Goal: Transaction & Acquisition: Obtain resource

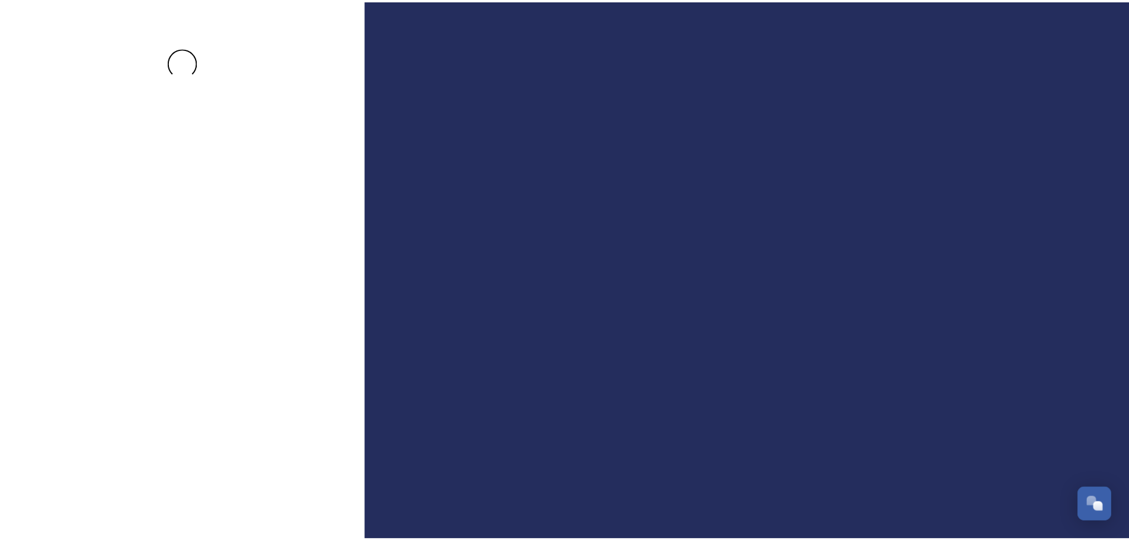
scroll to position [2366, 0]
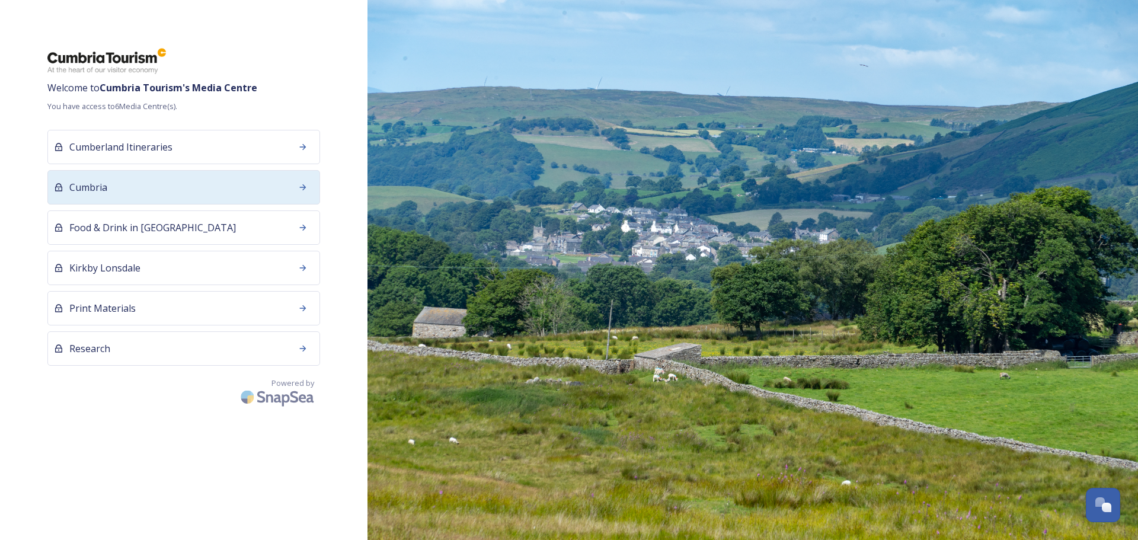
click at [203, 191] on div "Cumbria" at bounding box center [183, 187] width 273 height 34
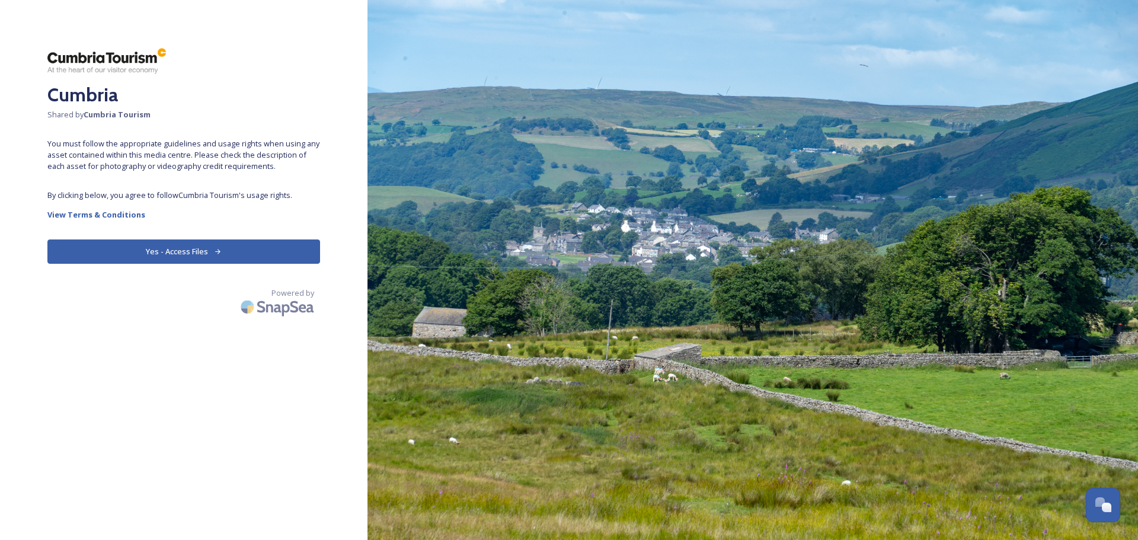
click at [174, 254] on button "Yes - Access Files" at bounding box center [183, 252] width 273 height 24
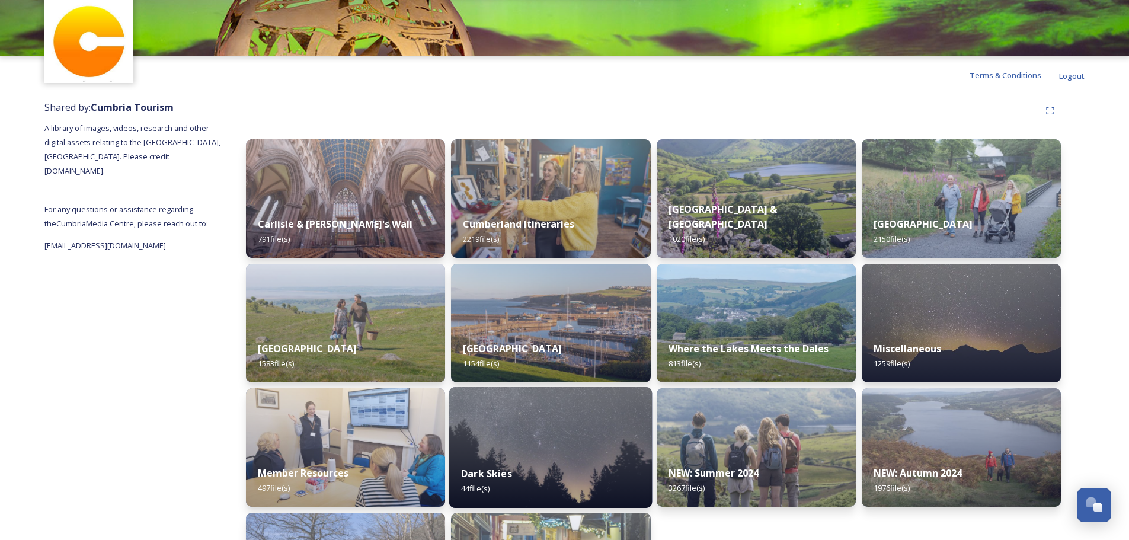
scroll to position [154, 0]
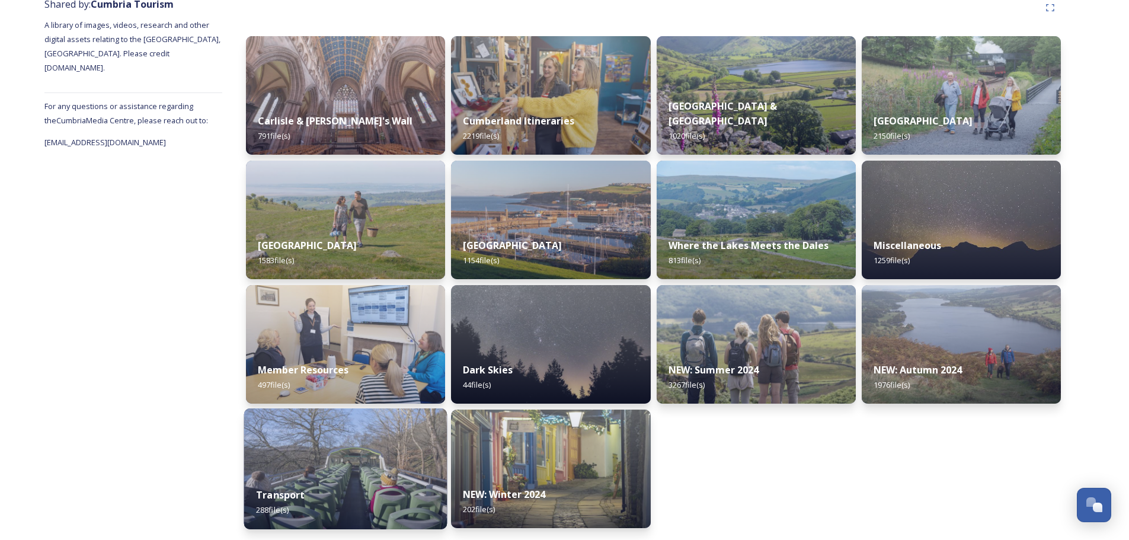
click at [311, 491] on div "Transport 288 file(s)" at bounding box center [345, 502] width 203 height 54
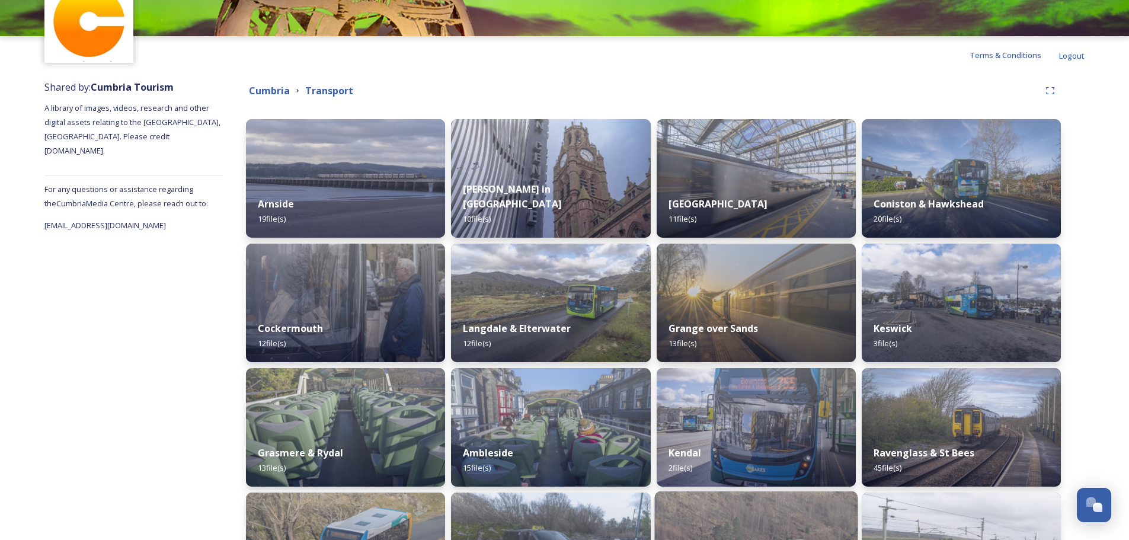
scroll to position [197, 0]
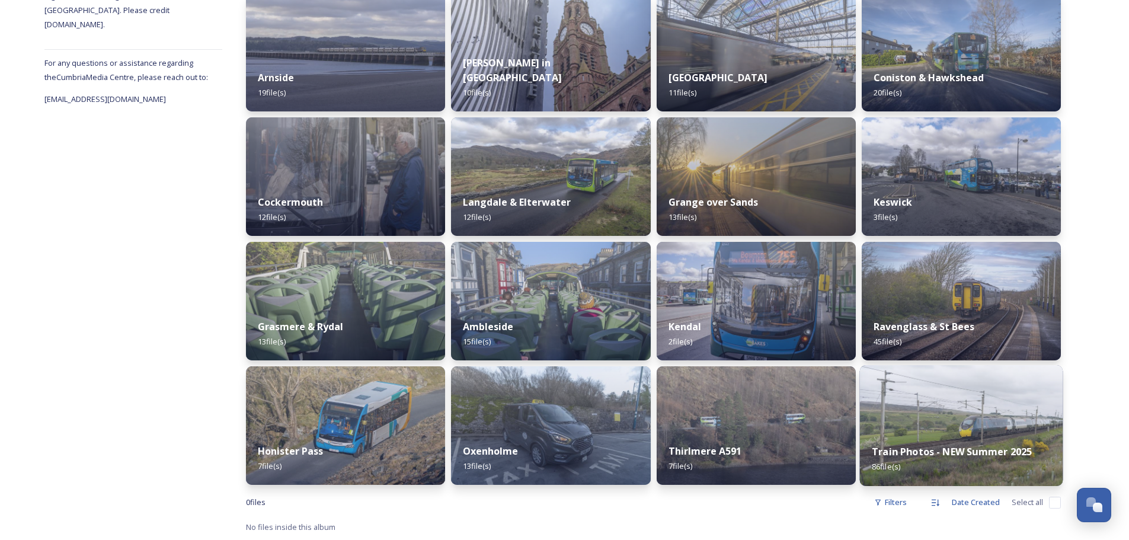
click at [969, 446] on strong "Train Photos - NEW Summer 2025" at bounding box center [952, 451] width 160 height 13
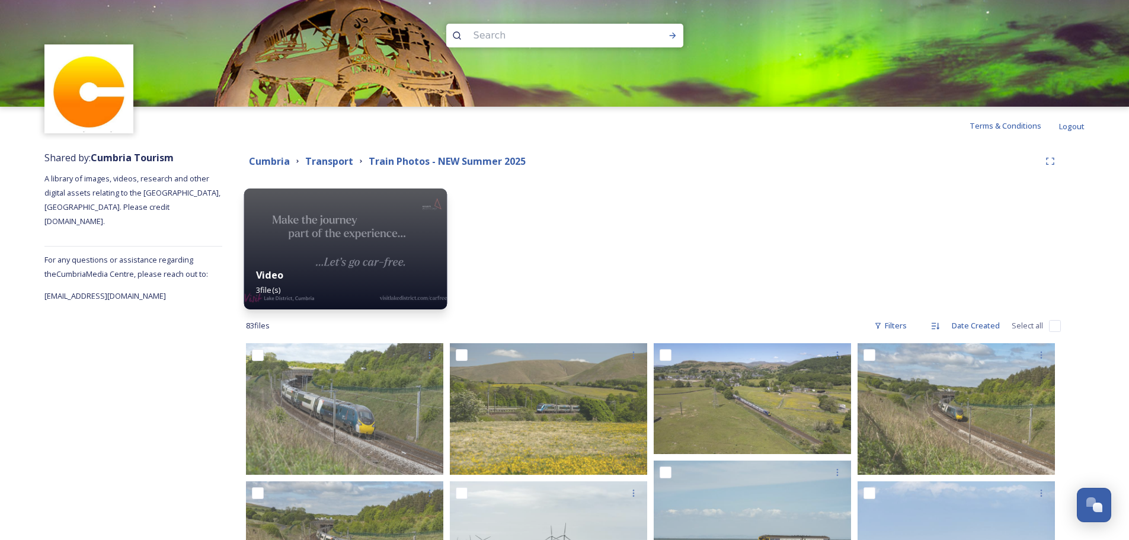
click at [263, 262] on div "Video 3 file(s)" at bounding box center [345, 283] width 203 height 54
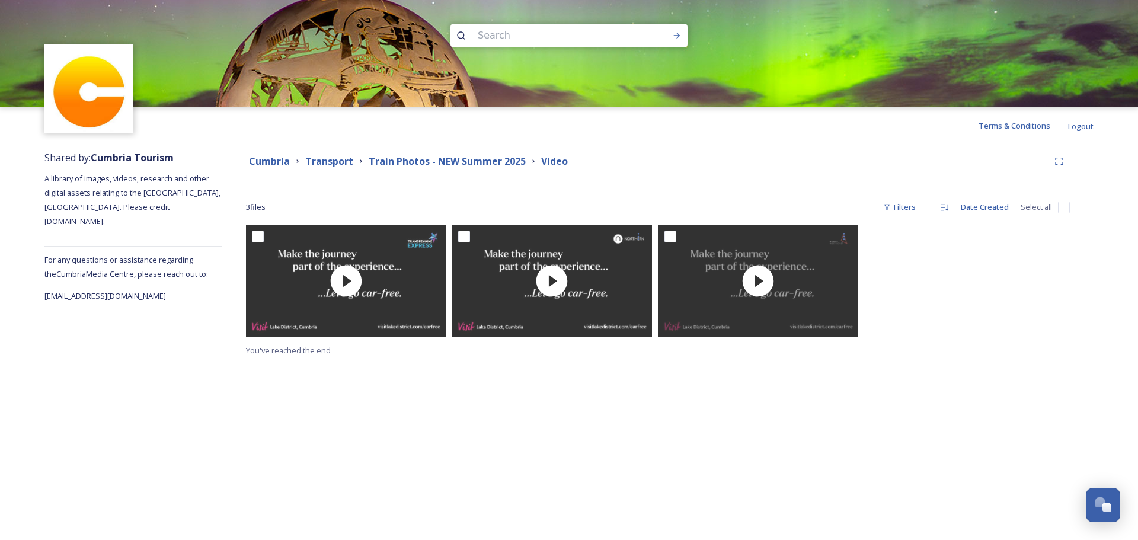
scroll to position [2369, 0]
